Goal: Task Accomplishment & Management: Manage account settings

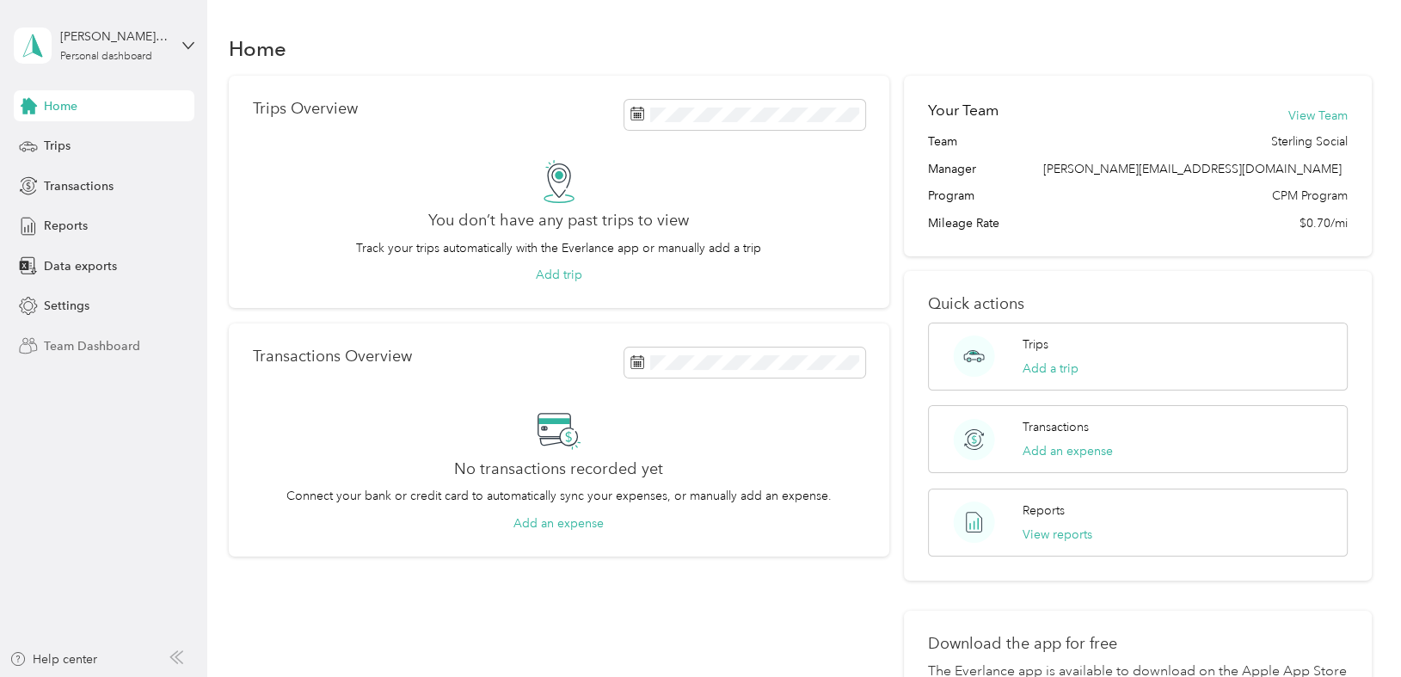
click at [72, 346] on span "Team Dashboard" at bounding box center [92, 346] width 96 height 18
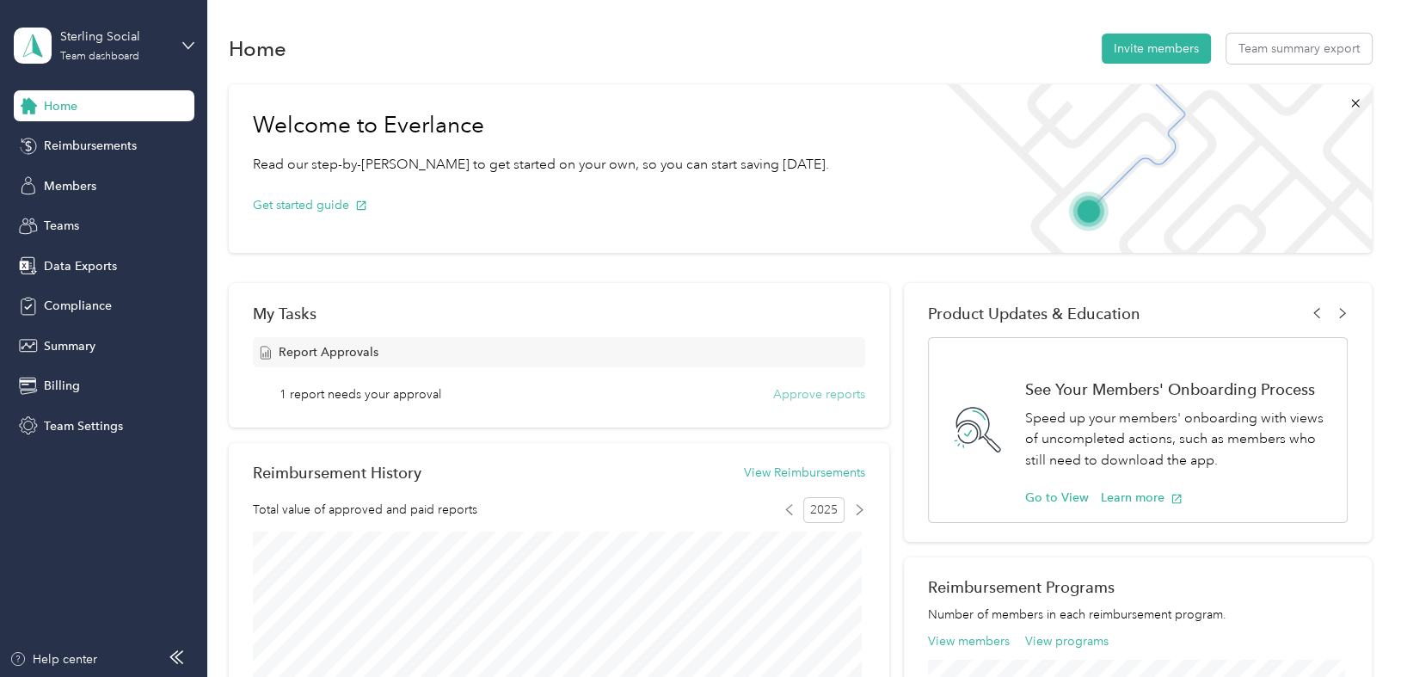
click at [827, 390] on button "Approve reports" at bounding box center [819, 394] width 92 height 18
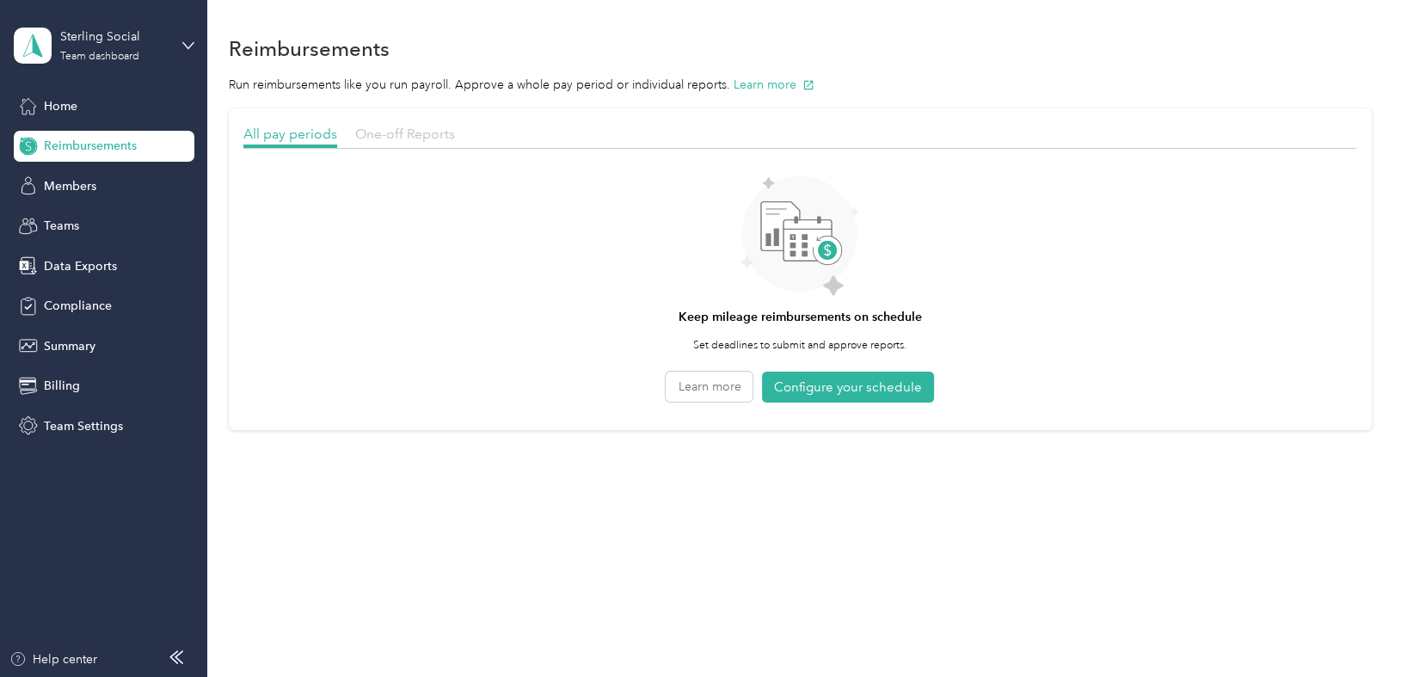
click at [409, 126] on span "One-off Reports" at bounding box center [405, 134] width 100 height 16
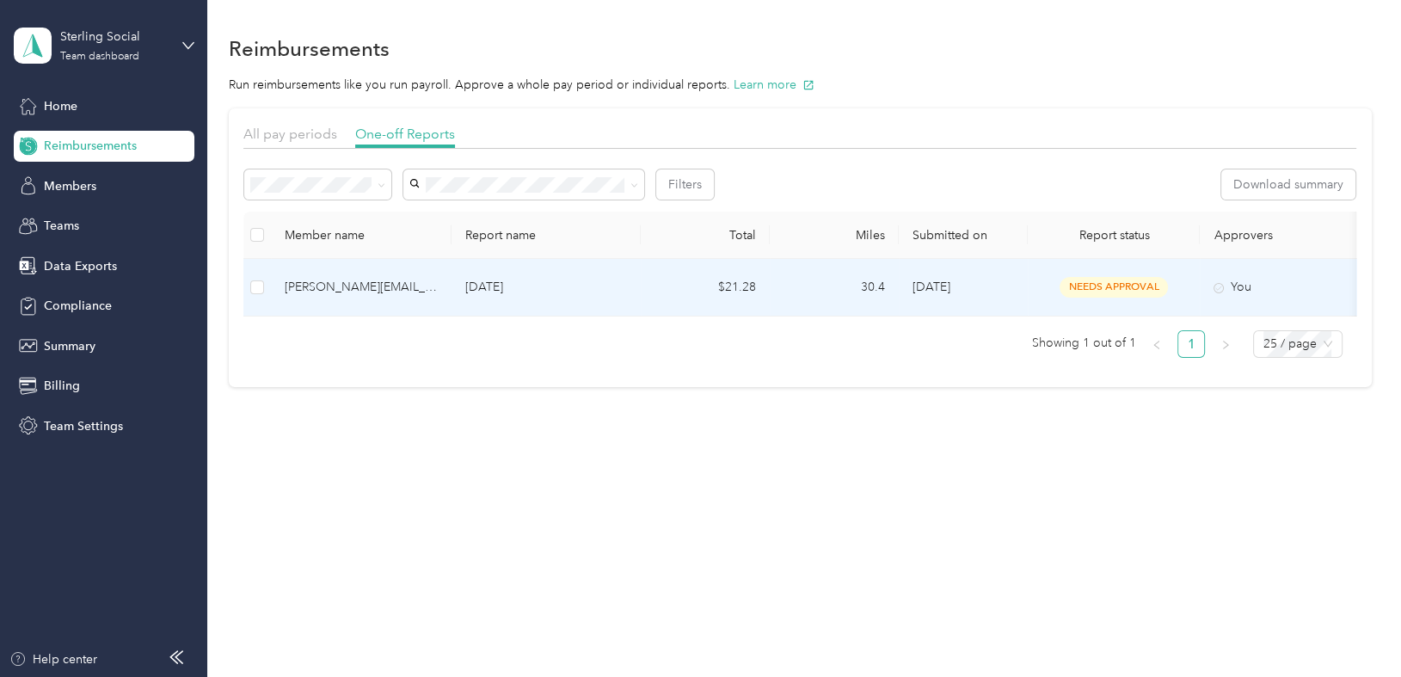
click at [286, 286] on div "[PERSON_NAME][EMAIL_ADDRESS][DOMAIN_NAME]" at bounding box center [361, 287] width 153 height 19
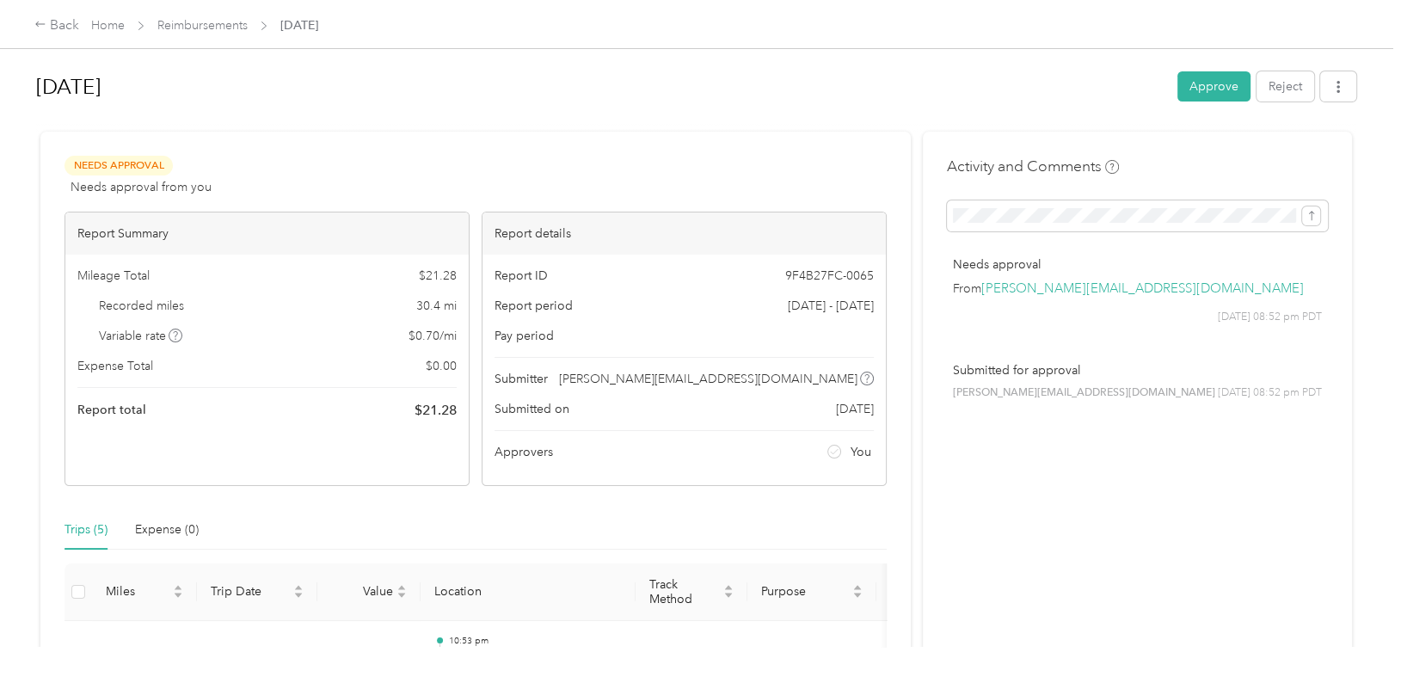
drag, startPoint x: 564, startPoint y: 118, endPoint x: 608, endPoint y: 105, distance: 45.7
click at [564, 118] on div at bounding box center [696, 124] width 1320 height 18
click at [1190, 87] on button "Approve" at bounding box center [1213, 86] width 73 height 30
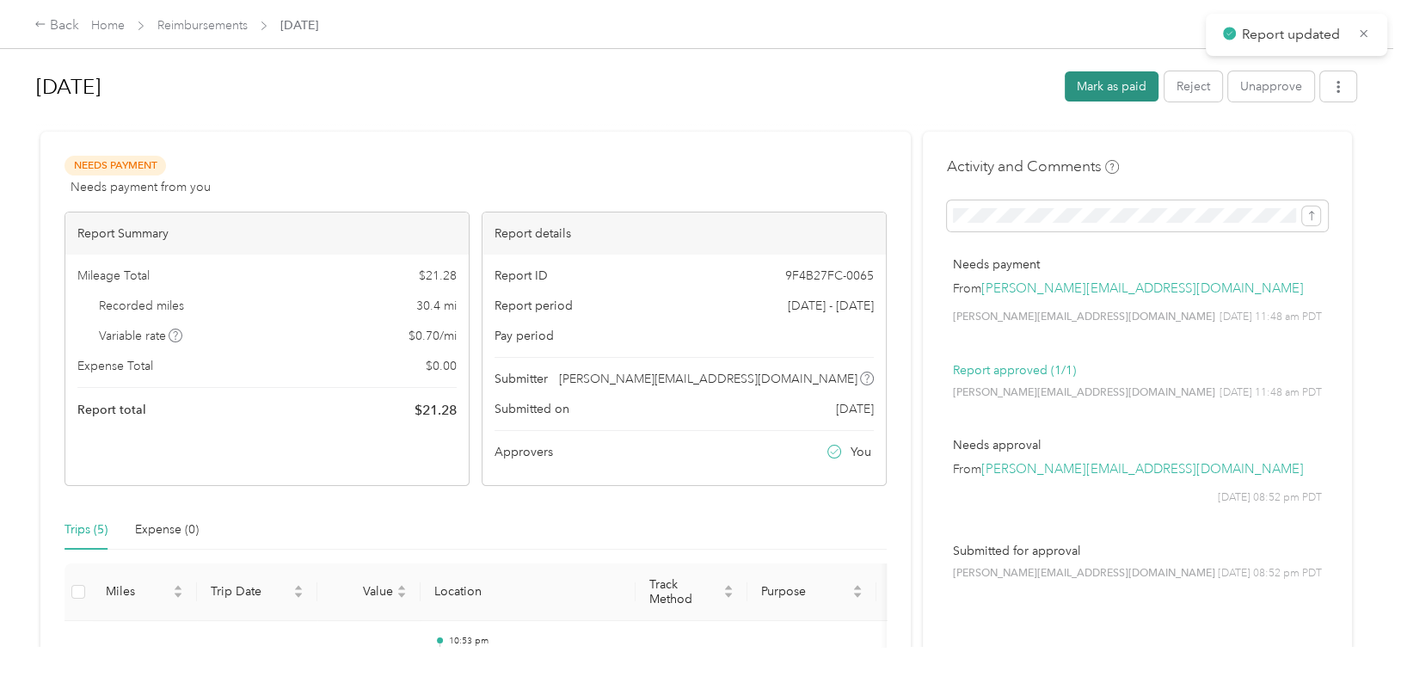
click at [1108, 80] on button "Mark as paid" at bounding box center [1112, 86] width 94 height 30
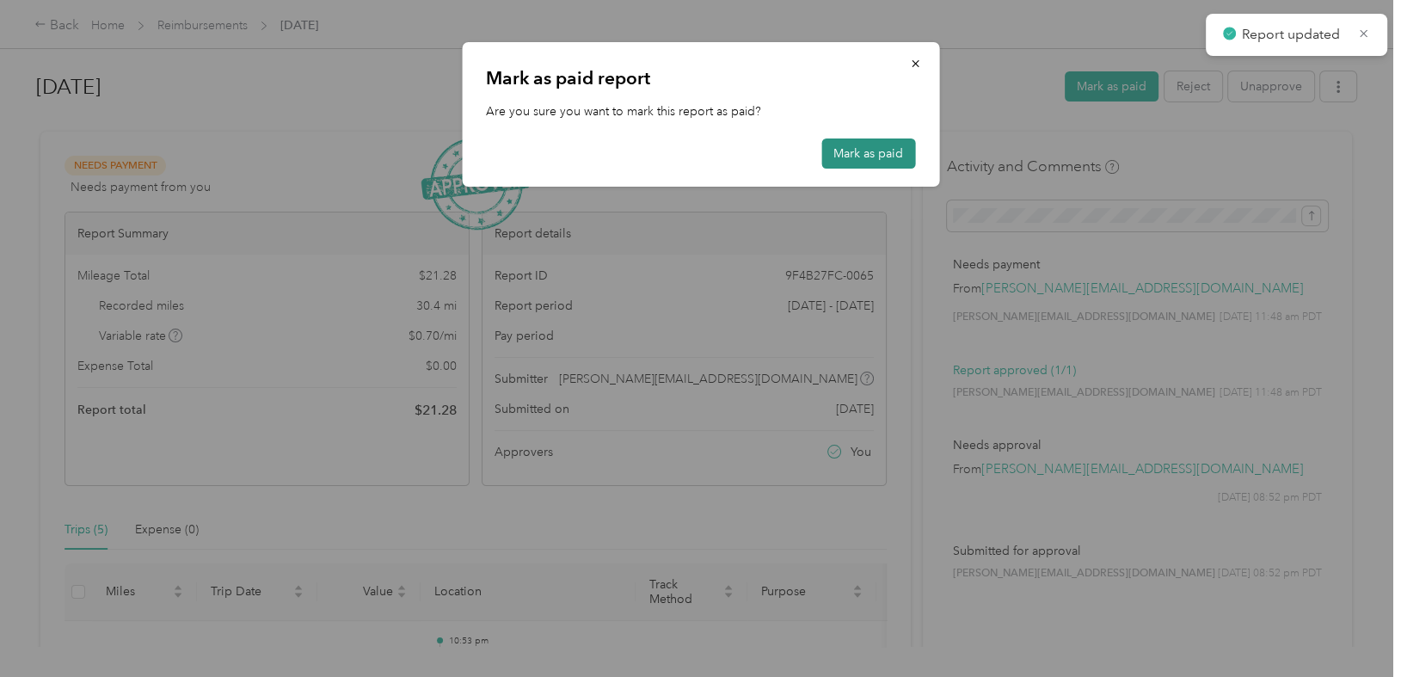
click at [840, 154] on button "Mark as paid" at bounding box center [868, 153] width 94 height 30
